Goal: Answer question/provide support: Share knowledge or assist other users

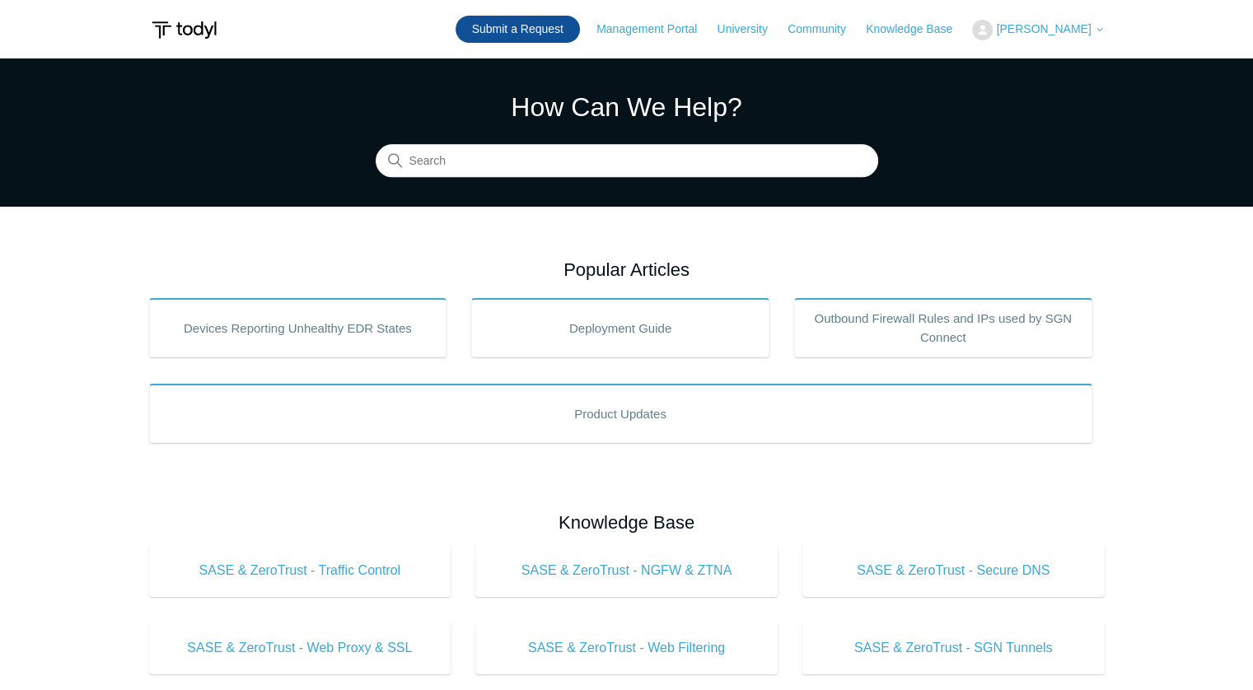
click at [580, 38] on link "Submit a Request" at bounding box center [517, 29] width 124 height 27
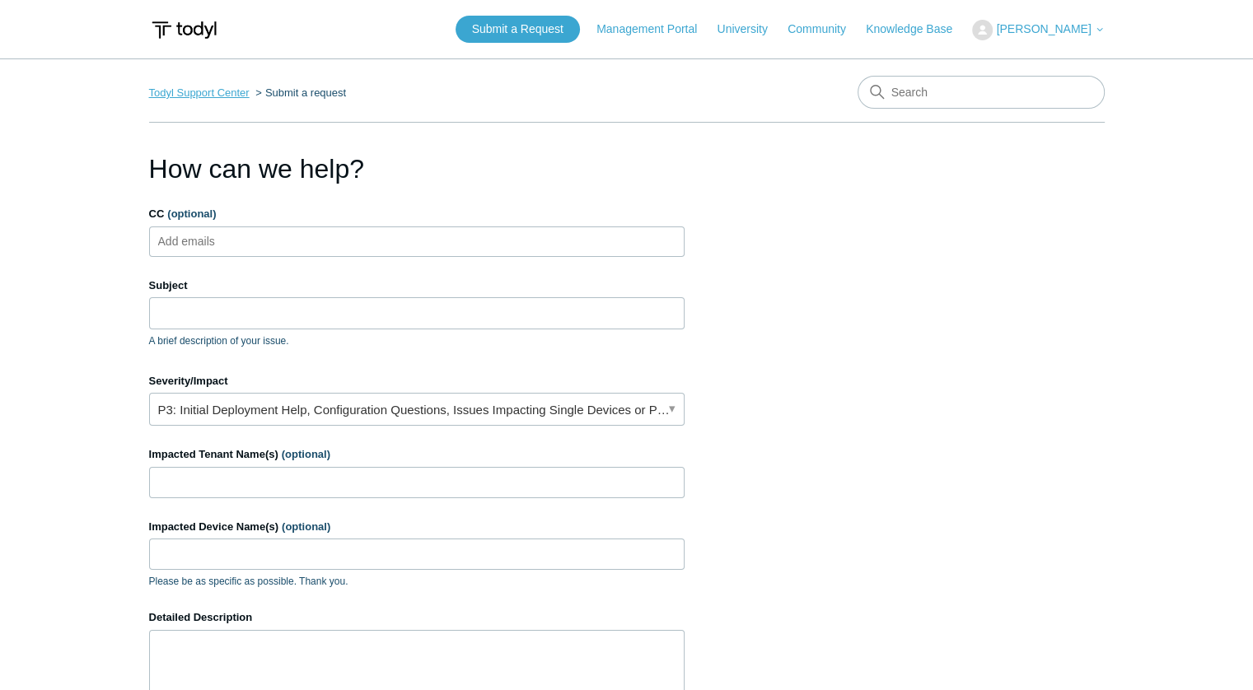
click at [241, 90] on link "Todyl Support Center" at bounding box center [199, 92] width 100 height 12
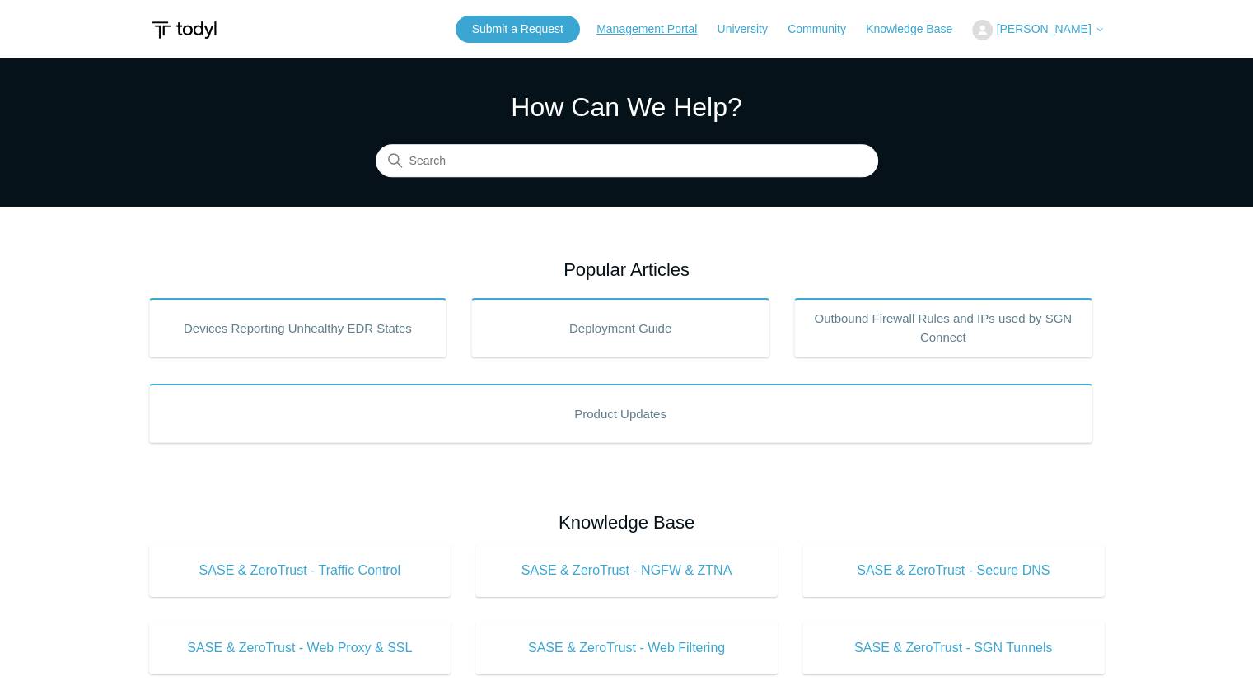
click at [692, 30] on link "Management Portal" at bounding box center [654, 29] width 117 height 17
click at [1087, 34] on span "[PERSON_NAME]" at bounding box center [1043, 28] width 95 height 13
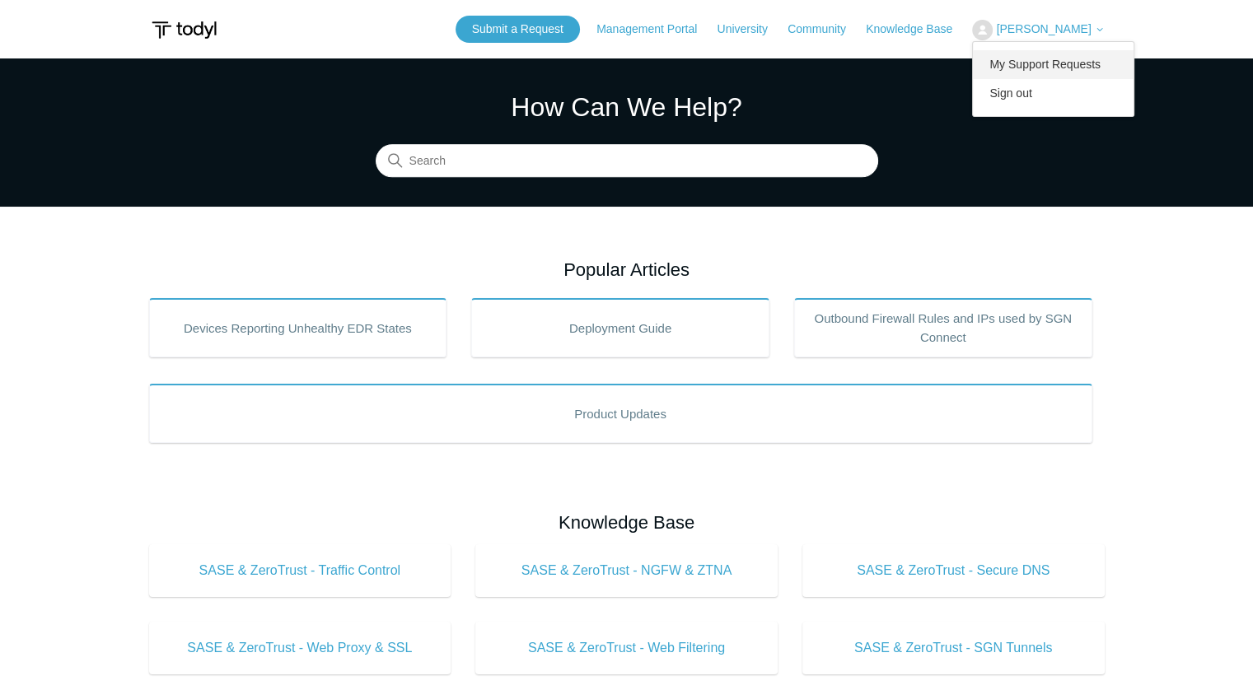
click at [1080, 62] on link "My Support Requests" at bounding box center [1053, 64] width 161 height 29
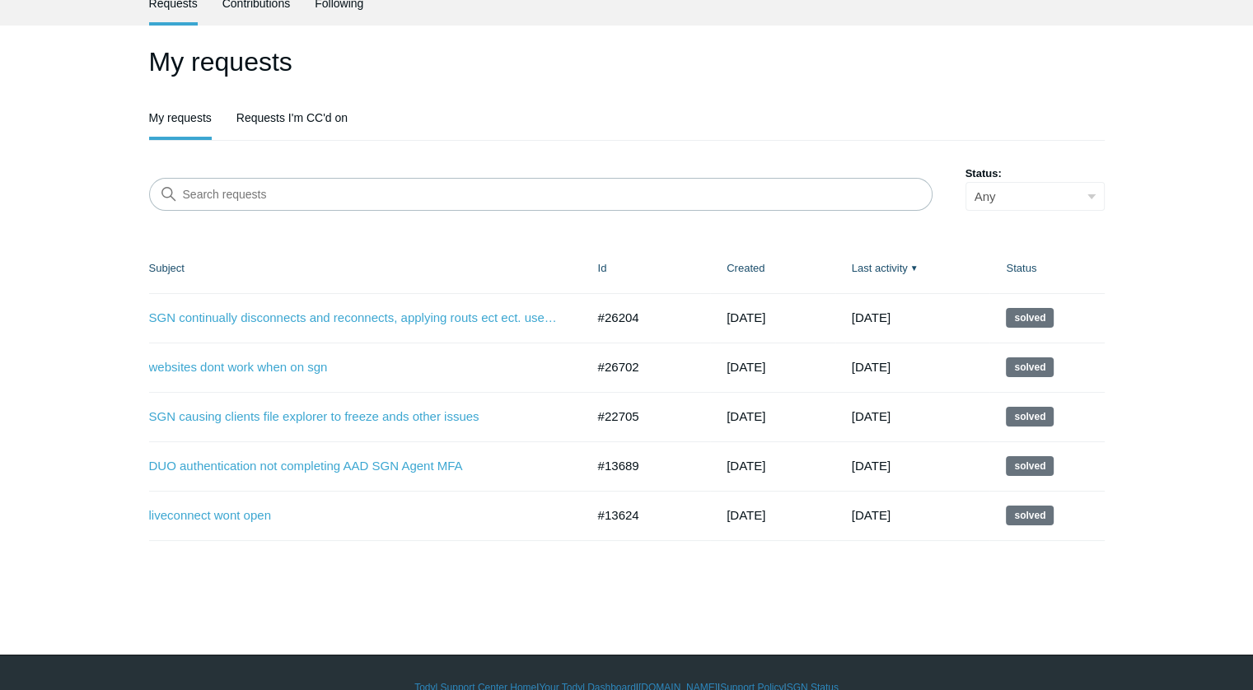
scroll to position [86, 0]
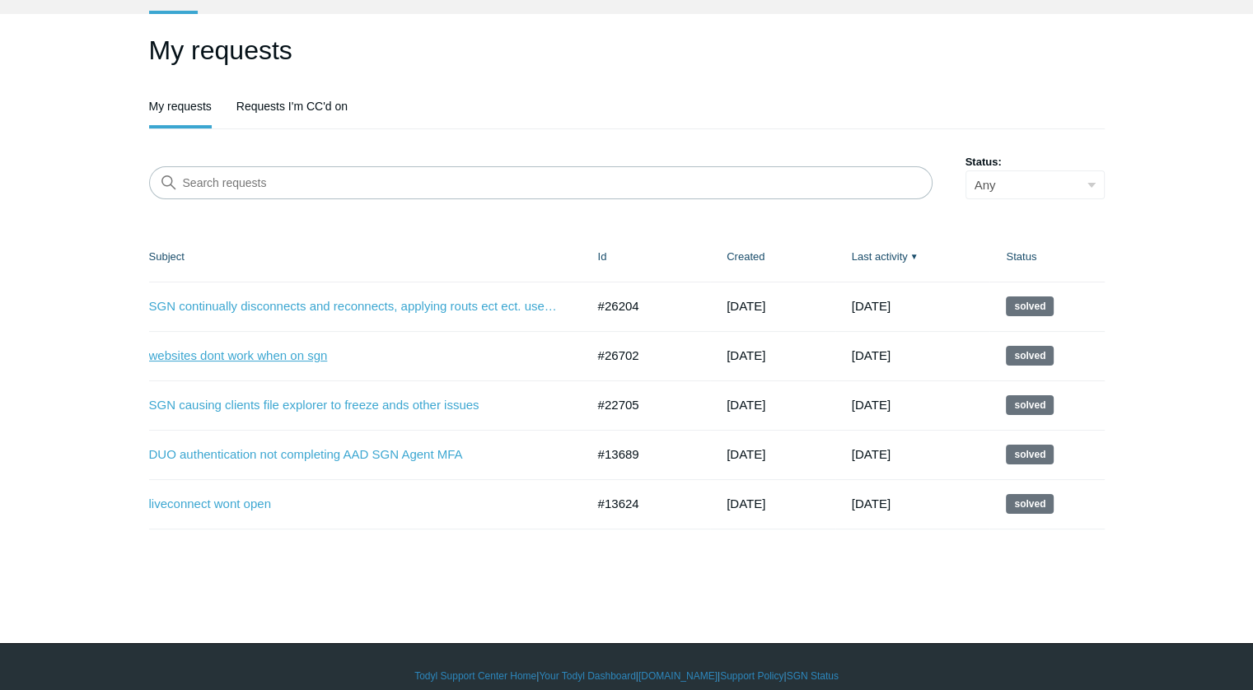
click at [260, 353] on link "websites dont work when on sgn" at bounding box center [355, 356] width 412 height 19
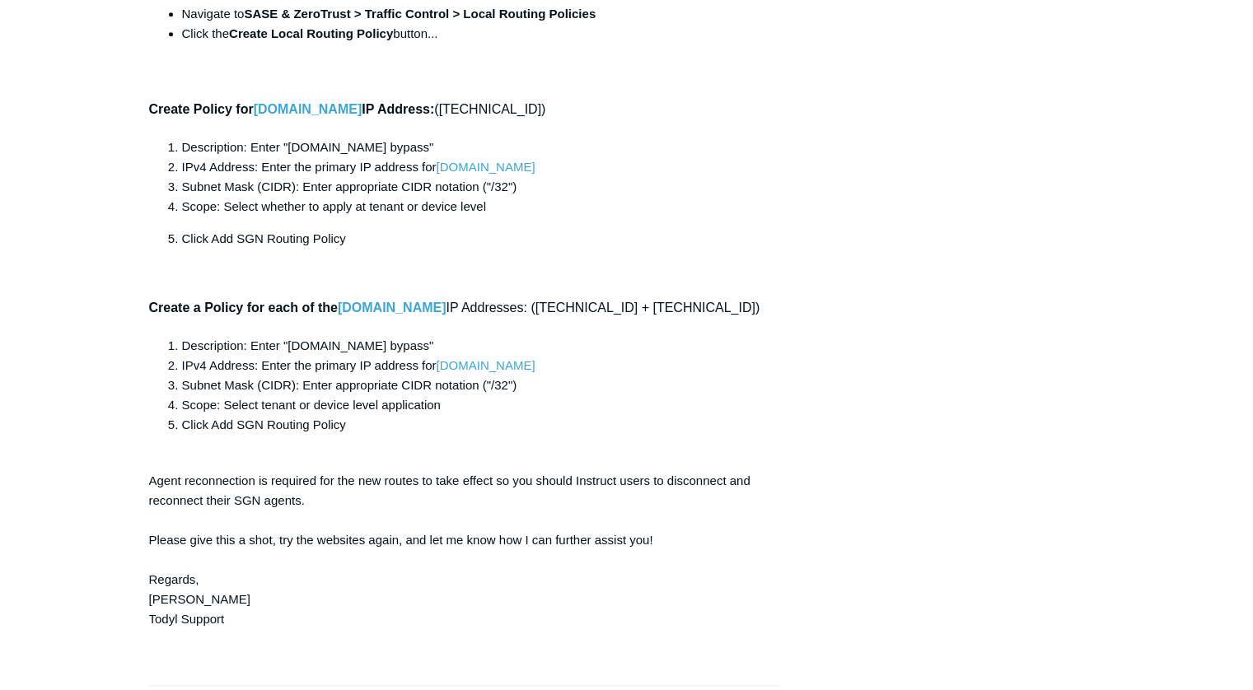
scroll to position [1354, 0]
drag, startPoint x: 514, startPoint y: 112, endPoint x: 432, endPoint y: 114, distance: 82.4
click at [432, 114] on h4 "Create Policy for [DOMAIN_NAME] IP Address: ([TECHNICAL_ID])" at bounding box center [456, 109] width 614 height 21
copy h4 "[TECHNICAL_ID]"
drag, startPoint x: 409, startPoint y: 152, endPoint x: 286, endPoint y: 149, distance: 123.6
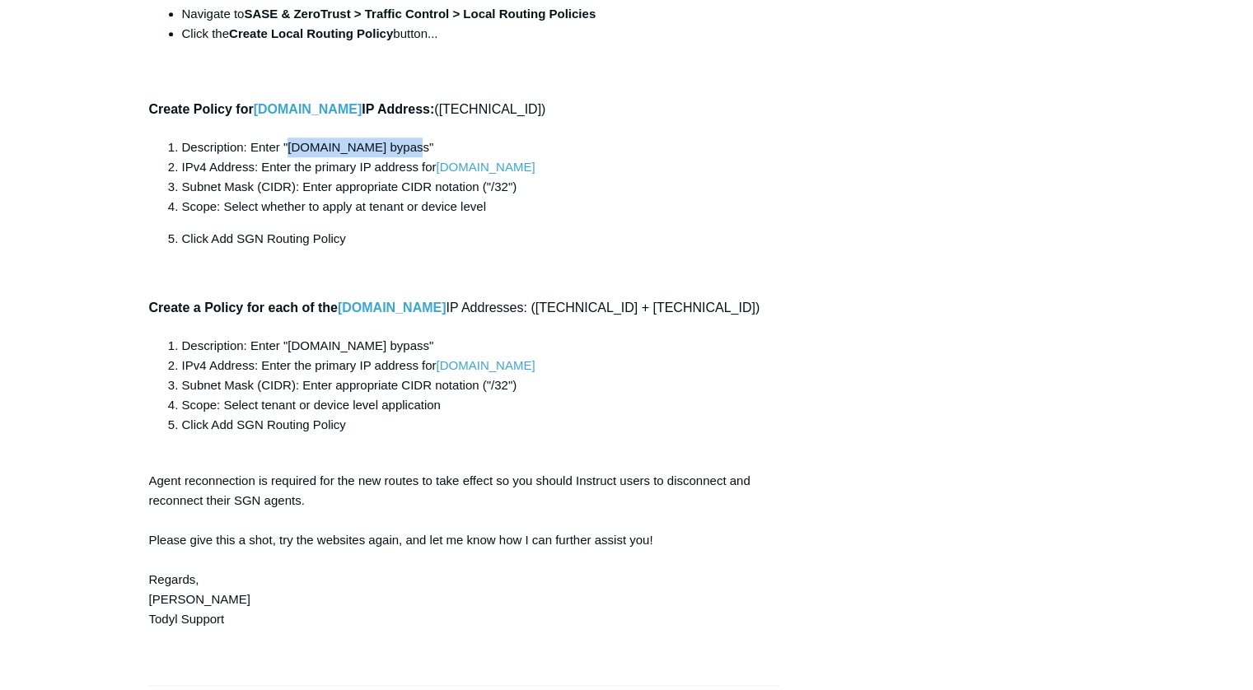
click at [286, 149] on li "Description: Enter "[DOMAIN_NAME] bypass"" at bounding box center [473, 148] width 582 height 20
copy li "[DOMAIN_NAME] bypass"
drag, startPoint x: 514, startPoint y: 108, endPoint x: 434, endPoint y: 114, distance: 80.2
click at [434, 114] on h4 "Create Policy for [DOMAIN_NAME] IP Address: ([TECHNICAL_ID])" at bounding box center [456, 109] width 614 height 21
copy h4 "[TECHNICAL_ID]"
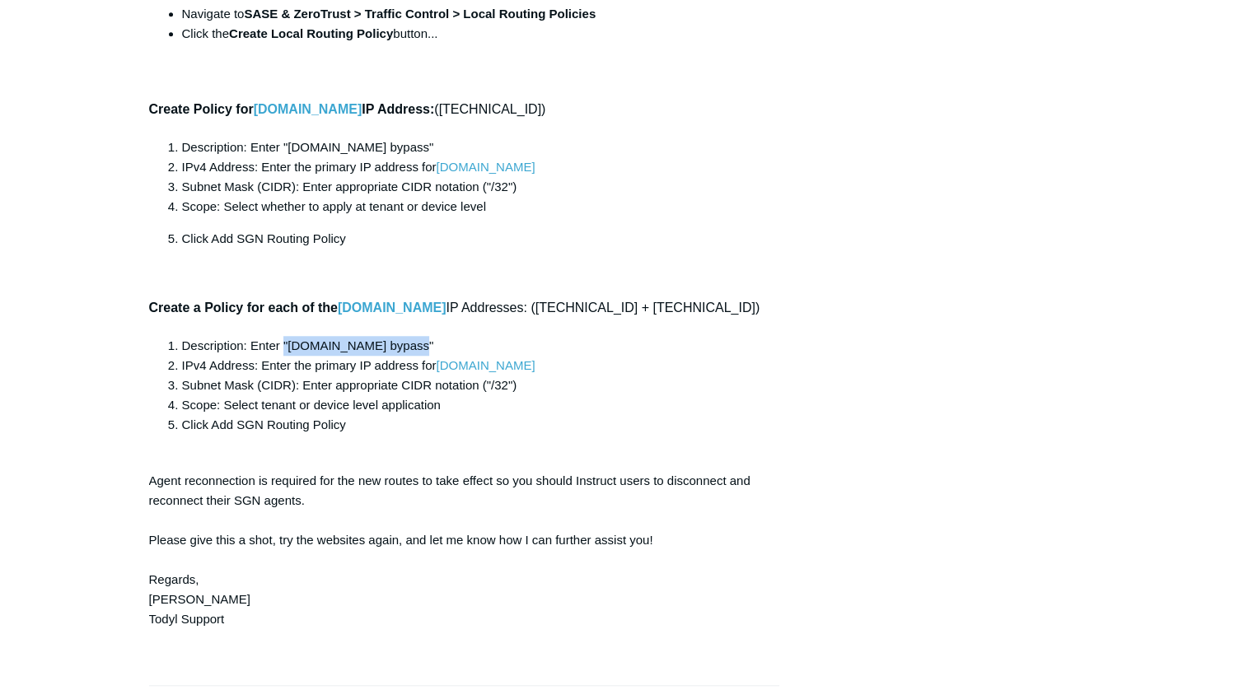
drag, startPoint x: 417, startPoint y: 342, endPoint x: 283, endPoint y: 342, distance: 133.4
click at [283, 342] on li "Description: Enter "[DOMAIN_NAME] bypass"" at bounding box center [473, 346] width 582 height 20
copy li ""[DOMAIN_NAME] bypass""
drag, startPoint x: 610, startPoint y: 302, endPoint x: 529, endPoint y: 302, distance: 80.7
click at [529, 302] on h4 "Create a Policy for each of the [DOMAIN_NAME] IP Addresses: ([TECHNICAL_ID] + […" at bounding box center [456, 307] width 614 height 21
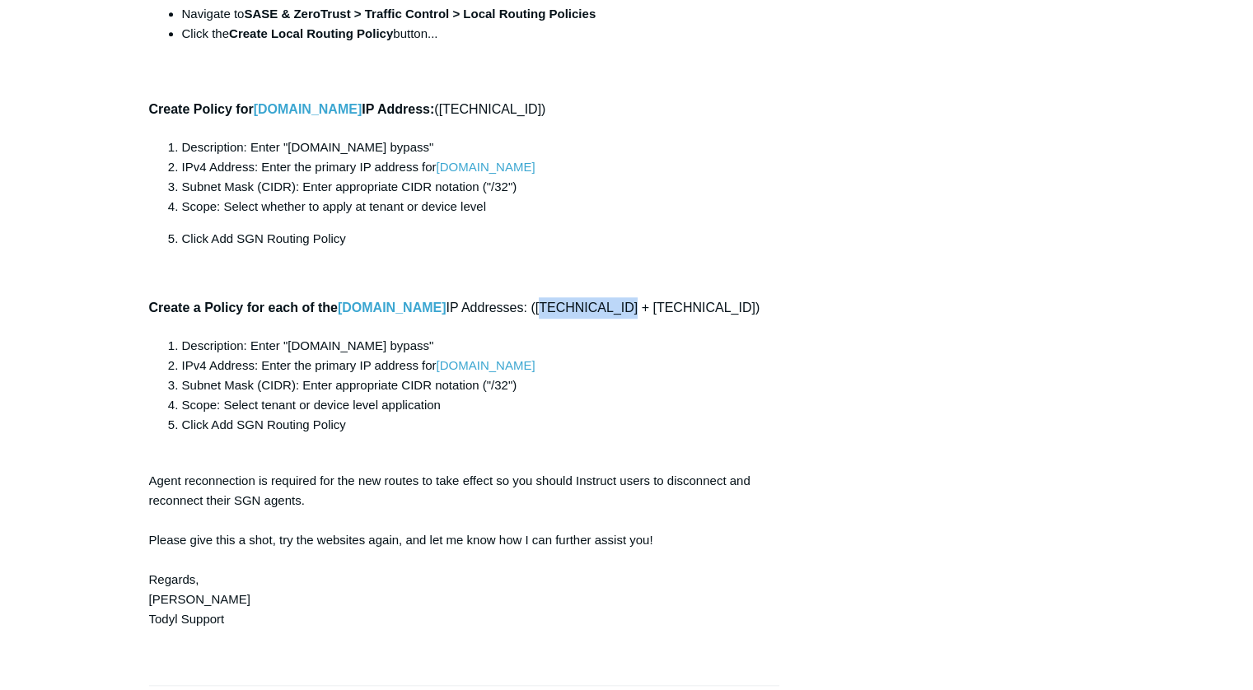
copy h4 "[TECHNICAL_ID]"
click at [401, 348] on li "Description: Enter "[DOMAIN_NAME] bypass"" at bounding box center [473, 346] width 582 height 20
drag, startPoint x: 414, startPoint y: 348, endPoint x: 284, endPoint y: 339, distance: 130.4
click at [284, 339] on li "Description: Enter "[DOMAIN_NAME] bypass"" at bounding box center [473, 346] width 582 height 20
copy li ""[DOMAIN_NAME] bypass""
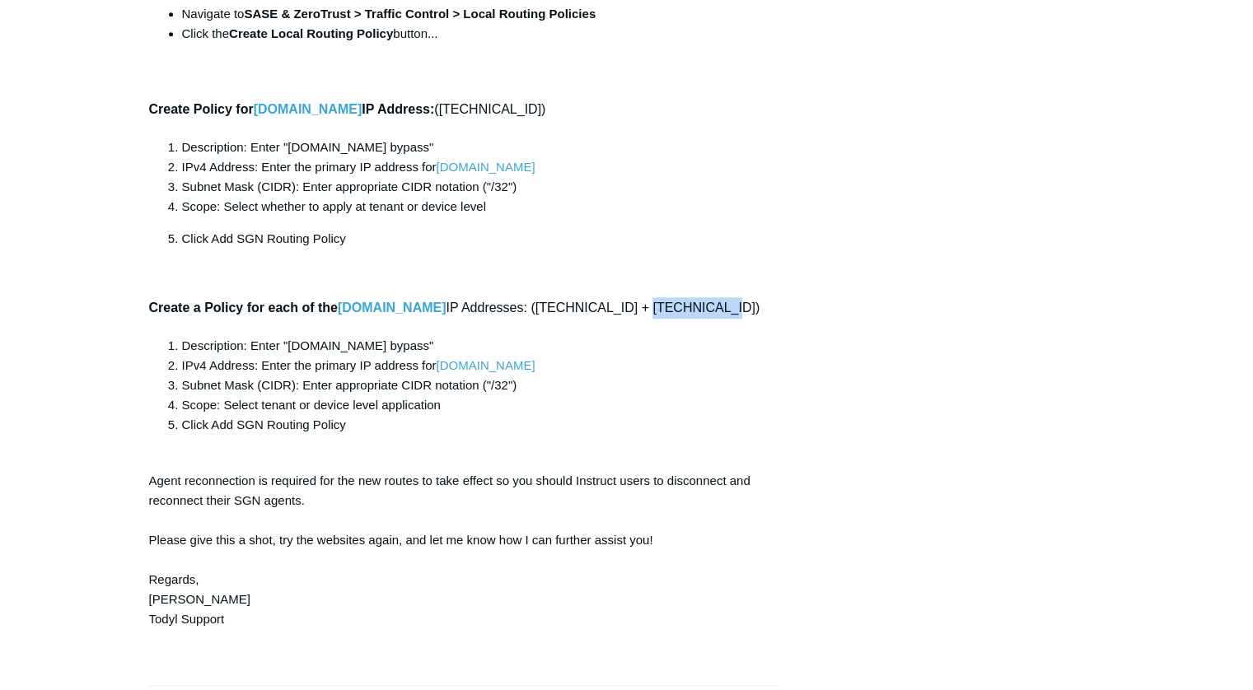
drag, startPoint x: 703, startPoint y: 306, endPoint x: 625, endPoint y: 312, distance: 77.6
click at [625, 312] on h4 "Create a Policy for each of the [DOMAIN_NAME] IP Addresses: ([TECHNICAL_ID] + […" at bounding box center [456, 307] width 614 height 21
copy h4 "[TECHNICAL_ID]"
